Goal: Task Accomplishment & Management: Manage account settings

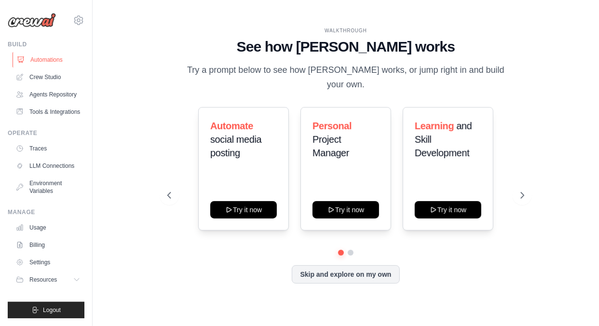
click at [47, 59] on link "Automations" at bounding box center [49, 59] width 73 height 15
click at [40, 146] on link "Traces" at bounding box center [49, 148] width 73 height 15
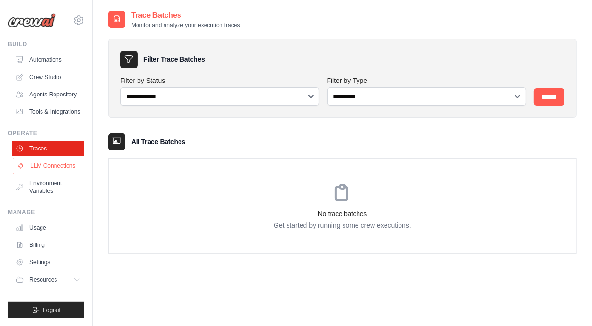
click at [43, 166] on link "LLM Connections" at bounding box center [49, 165] width 73 height 15
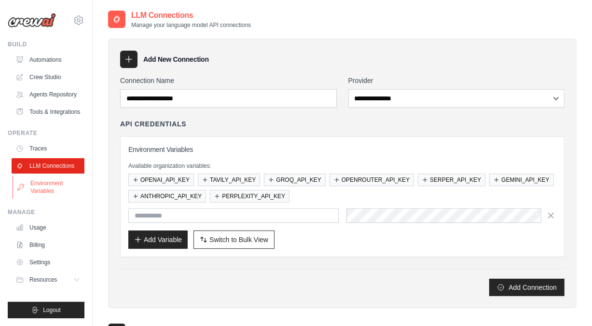
click at [46, 185] on link "Environment Variables" at bounding box center [49, 187] width 73 height 23
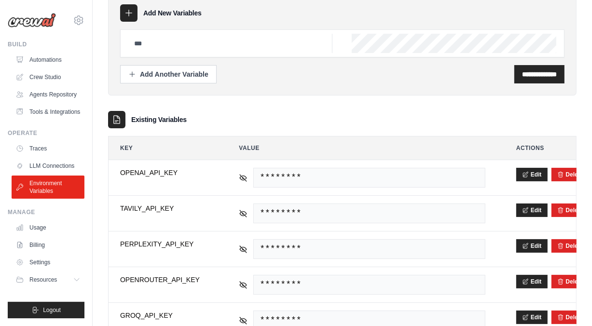
scroll to position [48, 0]
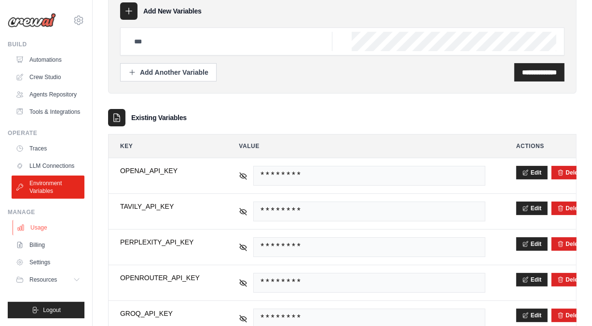
click at [40, 226] on link "Usage" at bounding box center [49, 227] width 73 height 15
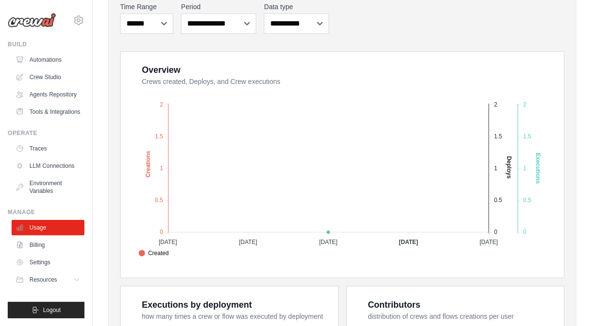
scroll to position [145, 0]
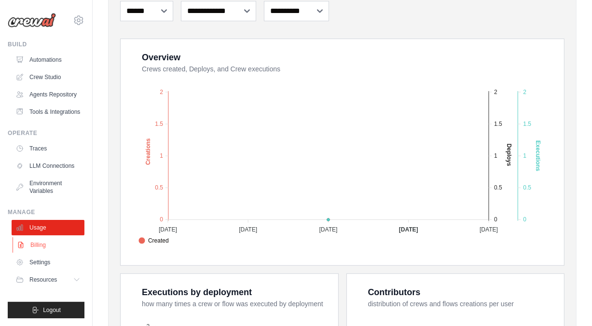
click at [42, 249] on link "Billing" at bounding box center [49, 244] width 73 height 15
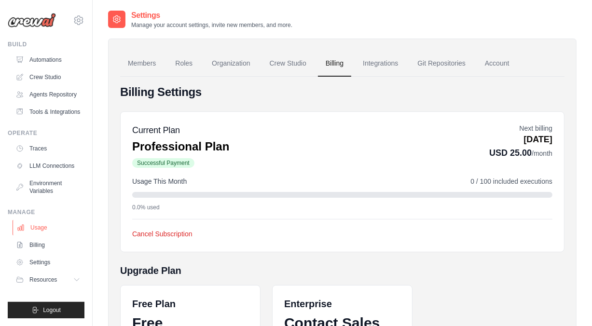
click at [42, 230] on link "Usage" at bounding box center [49, 227] width 73 height 15
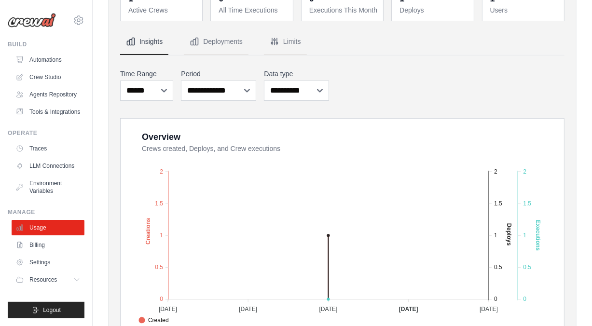
scroll to position [145, 0]
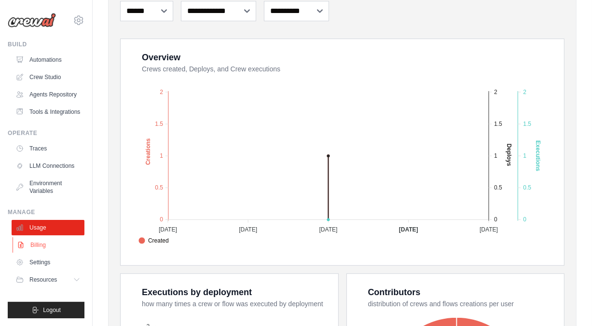
click at [33, 243] on link "Billing" at bounding box center [49, 244] width 73 height 15
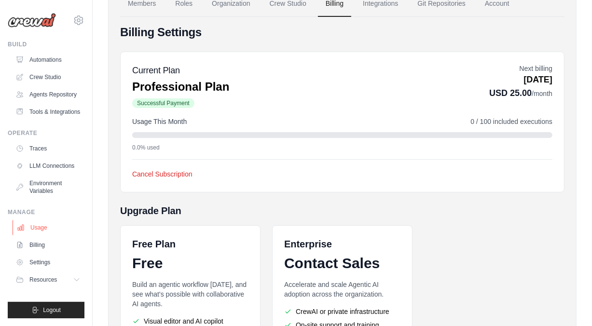
scroll to position [97, 0]
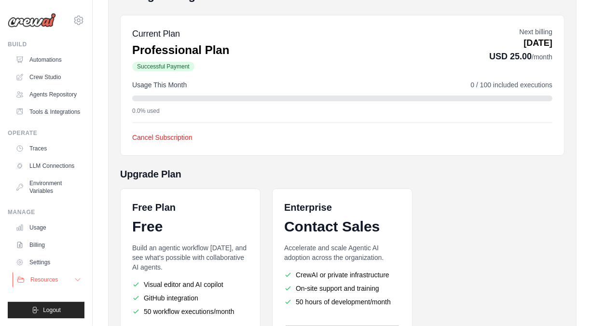
click at [41, 277] on span "Resources" at bounding box center [44, 280] width 28 height 8
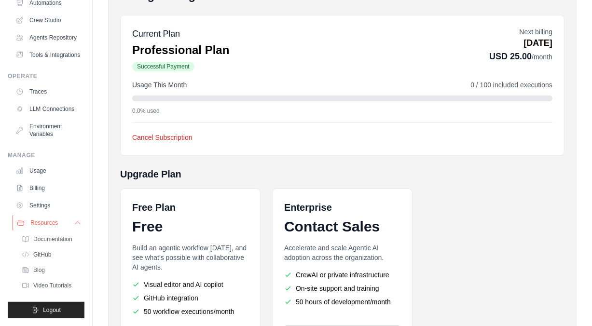
scroll to position [80, 0]
click at [43, 223] on span "Resources" at bounding box center [44, 223] width 28 height 8
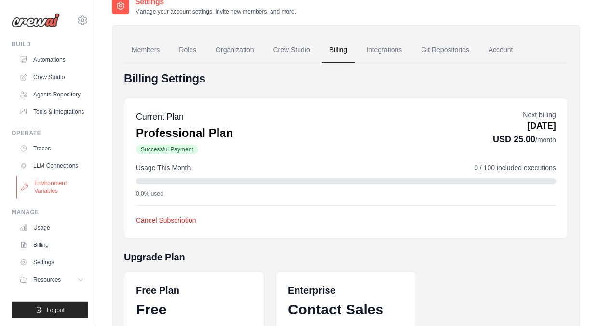
scroll to position [0, 0]
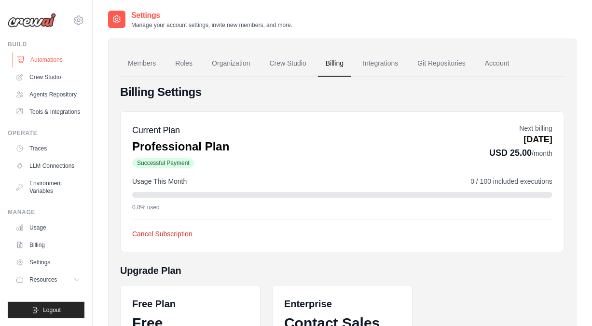
click at [47, 58] on link "Automations" at bounding box center [49, 59] width 73 height 15
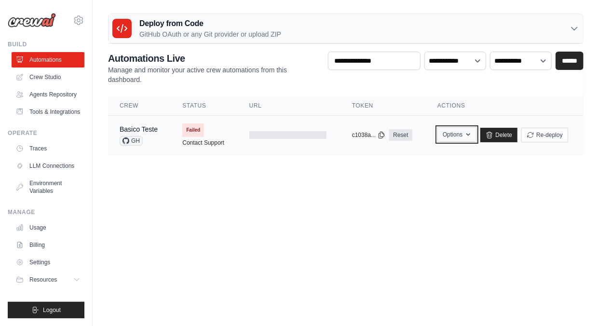
click at [475, 137] on button "Options" at bounding box center [457, 134] width 39 height 14
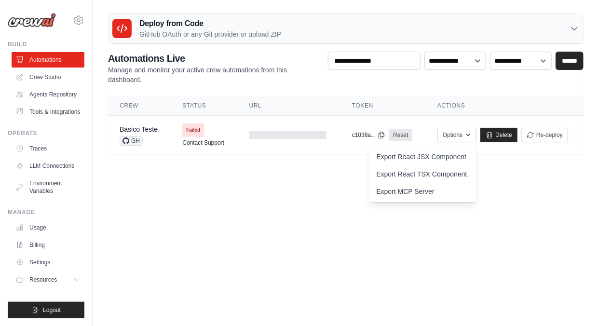
click at [314, 209] on body "lracosta.lr@gmail.com Settings Build Automations" at bounding box center [299, 163] width 599 height 326
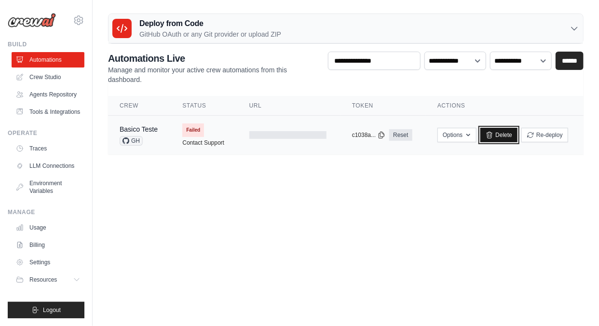
click at [506, 137] on link "Delete" at bounding box center [499, 135] width 37 height 14
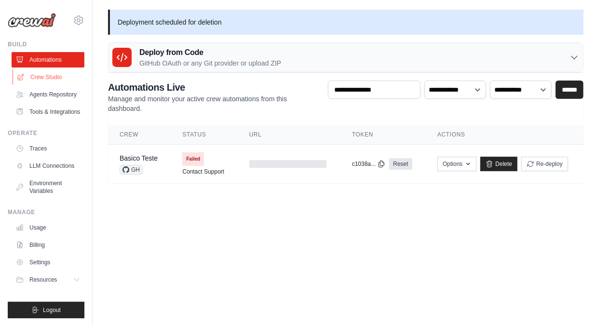
click at [44, 75] on link "Crew Studio" at bounding box center [49, 76] width 73 height 15
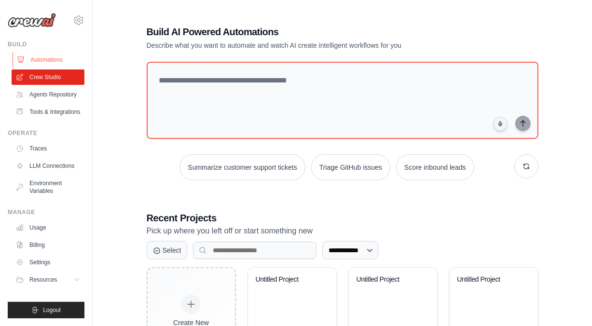
click at [47, 64] on link "Automations" at bounding box center [49, 59] width 73 height 15
